Goal: Task Accomplishment & Management: Manage account settings

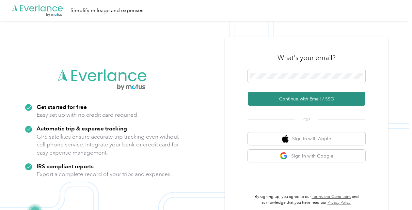
click at [308, 99] on button "Continue with Email / SSO" at bounding box center [307, 99] width 118 height 14
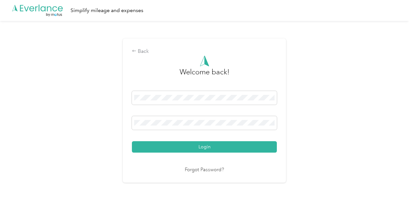
click at [201, 149] on button "Login" at bounding box center [204, 146] width 145 height 11
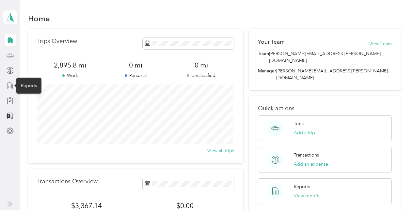
click at [9, 86] on icon at bounding box center [10, 85] width 7 height 7
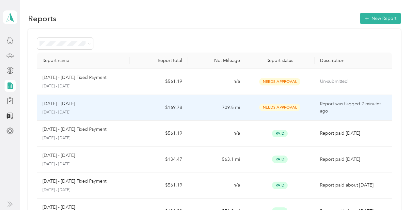
click at [94, 104] on div "[DATE] - [DATE]" at bounding box center [83, 103] width 82 height 7
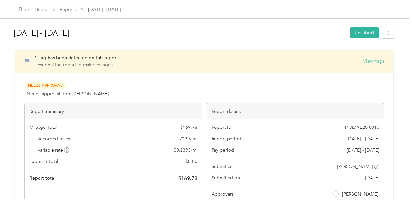
click at [368, 61] on button "View flags" at bounding box center [373, 61] width 21 height 7
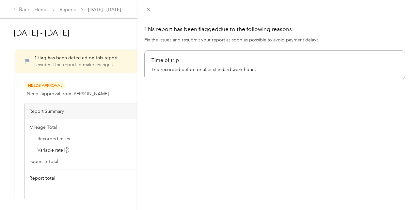
click at [201, 66] on p "Trip recorded before or after standard work hours" at bounding box center [275, 69] width 247 height 7
click at [19, 10] on div "This report has been flagged due to the following reasons Fix the issues and re…" at bounding box center [206, 105] width 412 height 210
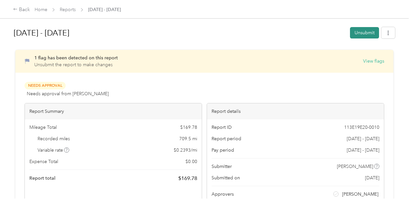
click at [357, 34] on button "Unsubmit" at bounding box center [364, 32] width 29 height 11
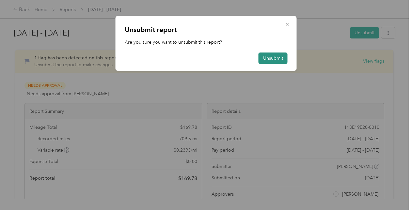
click at [267, 57] on button "Unsubmit" at bounding box center [273, 58] width 29 height 11
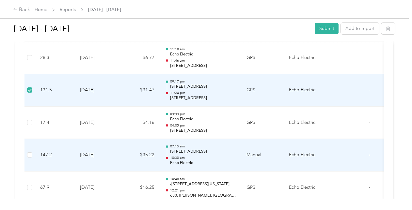
scroll to position [196, 0]
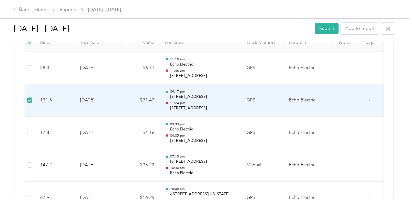
click at [344, 43] on div at bounding box center [205, 43] width 382 height 7
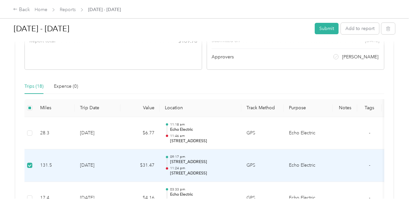
scroll to position [163, 0]
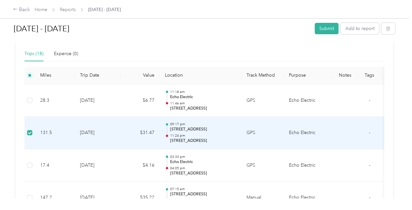
click at [303, 133] on td "Echo Electric" at bounding box center [308, 133] width 49 height 33
click at [46, 131] on td "131.5" at bounding box center [55, 133] width 40 height 33
drag, startPoint x: 46, startPoint y: 131, endPoint x: 57, endPoint y: 141, distance: 14.3
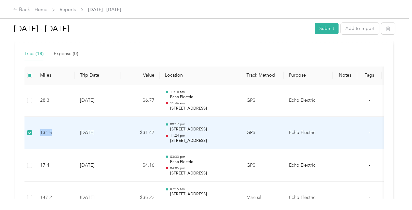
click at [56, 141] on td "131.5" at bounding box center [55, 133] width 40 height 33
drag, startPoint x: 26, startPoint y: 131, endPoint x: 339, endPoint y: 129, distance: 313.0
click at [339, 130] on td at bounding box center [345, 133] width 25 height 33
click at [193, 125] on p "09:17 pm" at bounding box center [203, 124] width 66 height 5
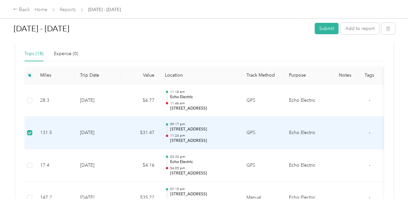
click at [252, 131] on td "GPS" at bounding box center [262, 133] width 42 height 33
click at [335, 127] on td at bounding box center [345, 133] width 25 height 33
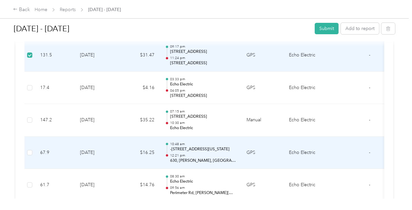
scroll to position [196, 0]
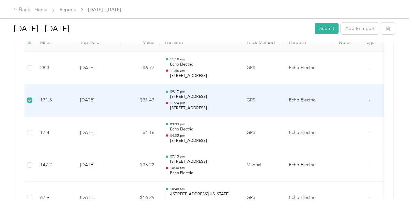
click at [49, 98] on td "131.5" at bounding box center [55, 100] width 40 height 33
click at [280, 95] on td "GPS" at bounding box center [262, 100] width 42 height 33
click at [238, 100] on td "09:17 pm [STREET_ADDRESS] 11:24 pm [STREET_ADDRESS]" at bounding box center [201, 100] width 82 height 33
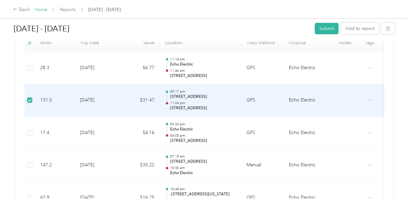
click at [40, 10] on link "Home" at bounding box center [41, 10] width 13 height 6
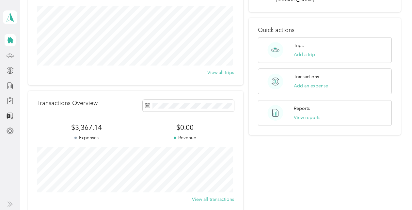
scroll to position [50, 0]
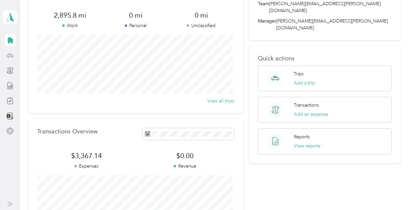
click at [10, 55] on icon at bounding box center [9, 55] width 3 height 0
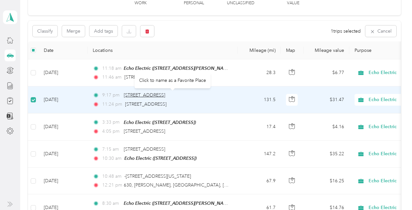
click at [165, 96] on span "[STREET_ADDRESS]" at bounding box center [144, 95] width 41 height 6
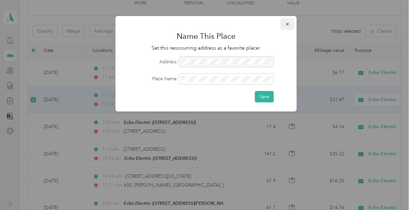
click at [287, 24] on icon "button" at bounding box center [287, 24] width 3 height 3
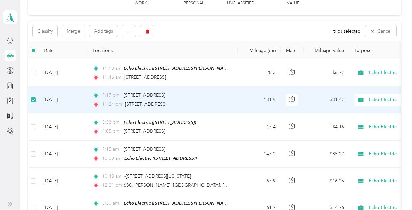
click at [243, 99] on td "131.5" at bounding box center [259, 100] width 43 height 27
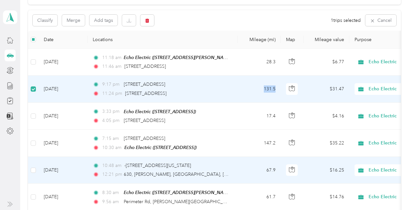
scroll to position [50, 0]
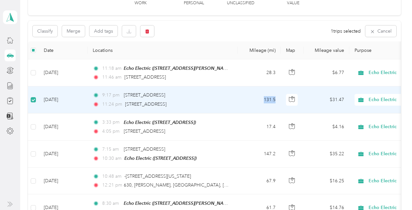
click at [376, 98] on span "Echo Electric" at bounding box center [399, 99] width 60 height 7
click at [314, 102] on td "$31.47" at bounding box center [327, 100] width 46 height 27
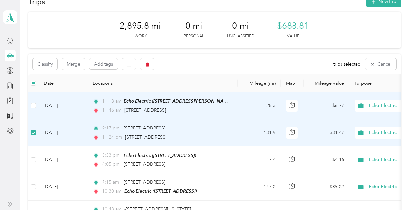
scroll to position [0, 0]
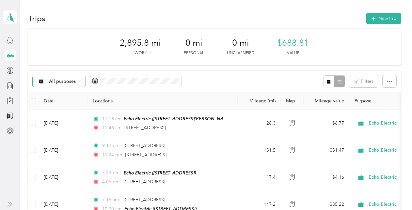
click at [80, 80] on icon at bounding box center [79, 81] width 3 height 3
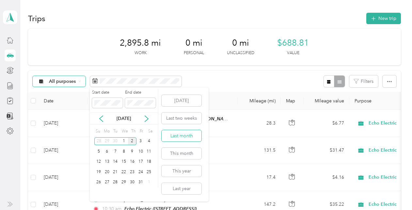
click at [182, 135] on button "Last month" at bounding box center [182, 135] width 40 height 11
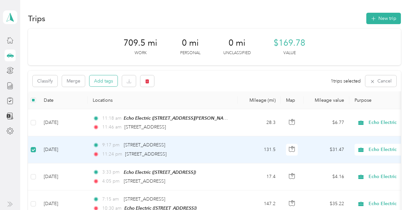
click at [104, 82] on button "Add tags" at bounding box center [104, 80] width 28 height 11
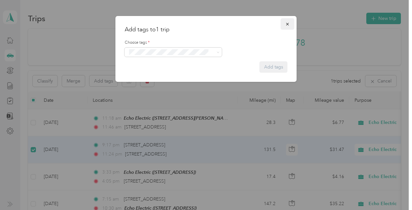
click at [289, 24] on icon "button" at bounding box center [288, 24] width 5 height 5
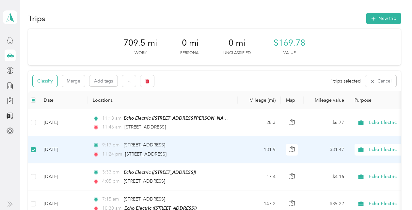
click at [46, 81] on button "Classify" at bounding box center [45, 80] width 25 height 11
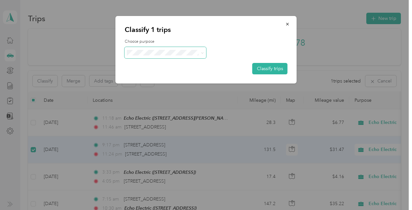
click at [203, 52] on icon at bounding box center [202, 53] width 3 height 3
click at [166, 64] on span "Echo Electric" at bounding box center [171, 62] width 61 height 7
click at [288, 23] on icon "button" at bounding box center [288, 24] width 5 height 5
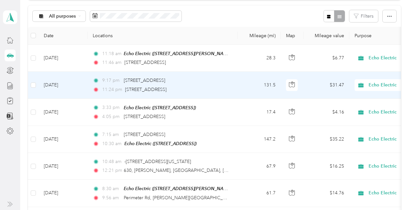
scroll to position [66, 0]
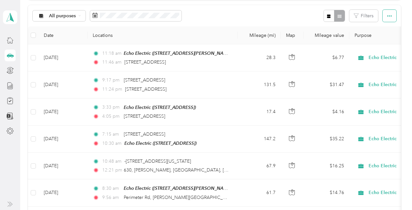
click at [390, 16] on icon "button" at bounding box center [389, 15] width 5 height 1
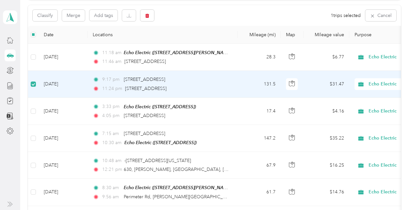
scroll to position [65, 0]
click at [12, 39] on icon at bounding box center [10, 40] width 7 height 7
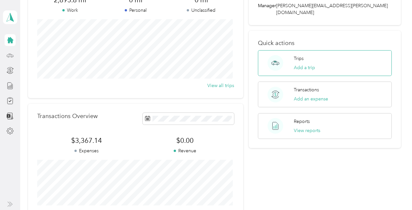
click at [295, 55] on p "Trips" at bounding box center [299, 58] width 10 height 7
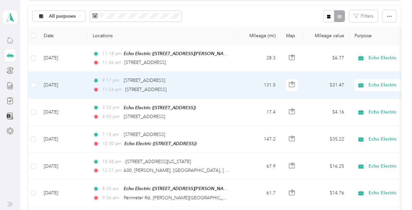
scroll to position [65, 0]
click at [54, 84] on td "[DATE]" at bounding box center [63, 85] width 49 height 27
drag, startPoint x: 54, startPoint y: 84, endPoint x: 132, endPoint y: 97, distance: 79.1
click at [83, 88] on td "[DATE]" at bounding box center [63, 85] width 49 height 27
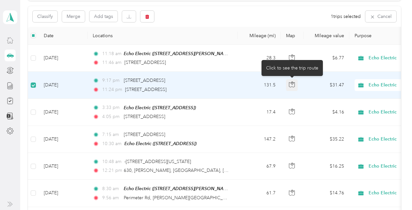
click at [292, 83] on icon "button" at bounding box center [292, 85] width 6 height 6
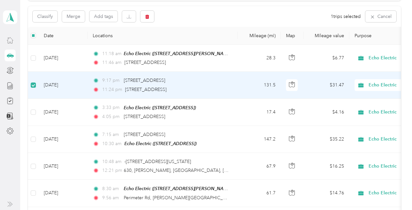
click at [313, 90] on td "$31.47" at bounding box center [327, 85] width 46 height 27
click at [338, 83] on td "$31.47" at bounding box center [327, 85] width 46 height 27
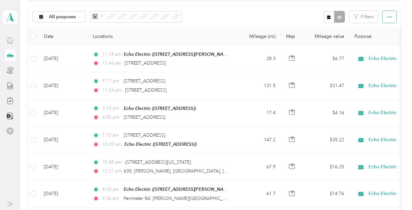
click at [390, 17] on button "button" at bounding box center [390, 17] width 14 height 12
click at [8, 42] on icon at bounding box center [10, 40] width 7 height 7
